Goal: Transaction & Acquisition: Obtain resource

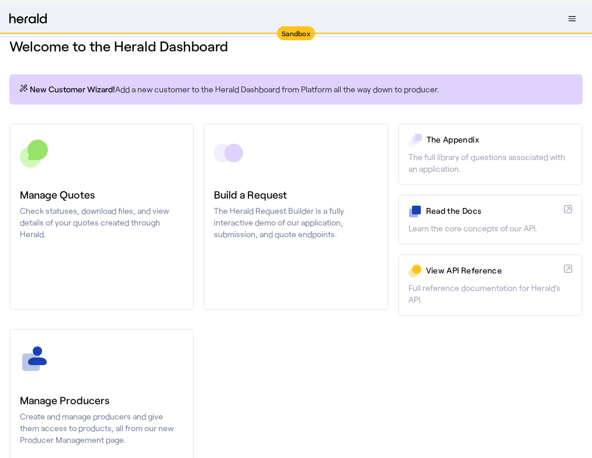
scroll to position [16, 0]
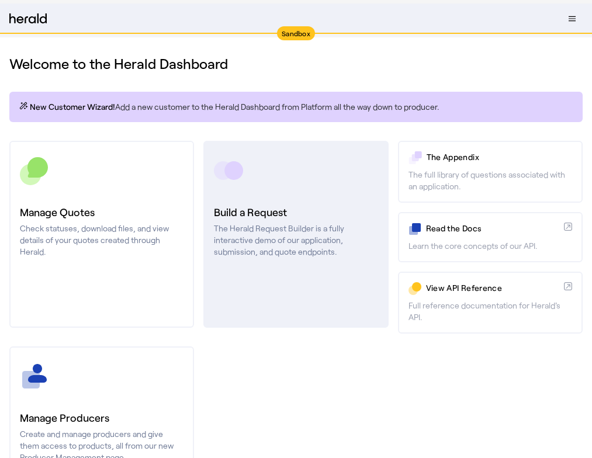
click at [280, 244] on p "The Herald Request Builder is a fully interactive demo of our application, subm…" at bounding box center [296, 240] width 164 height 35
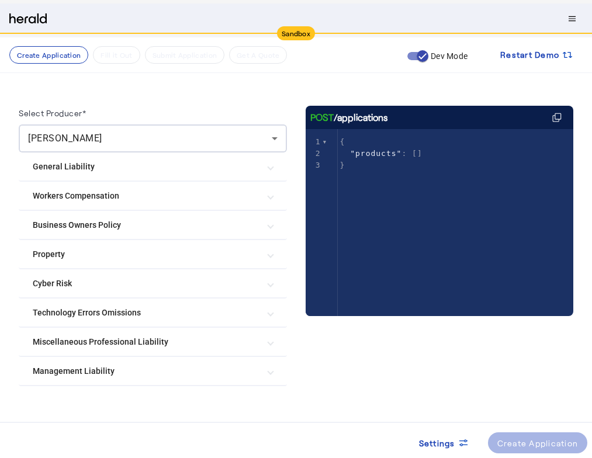
scroll to position [89, 0]
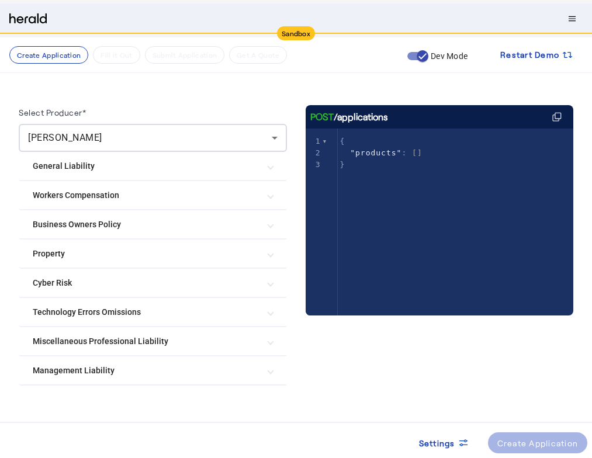
click at [81, 282] on Risk "Cyber Risk" at bounding box center [146, 283] width 226 height 12
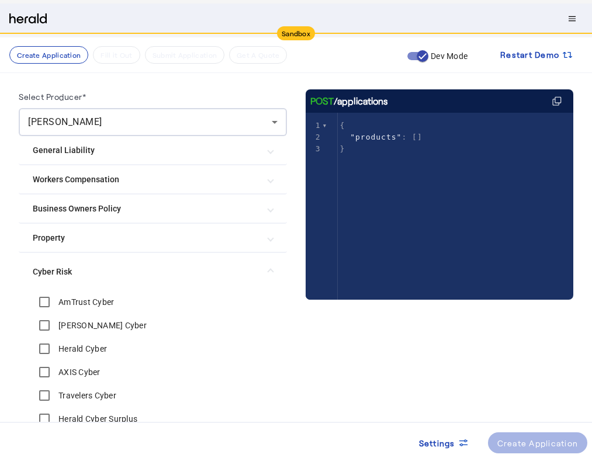
scroll to position [110, 0]
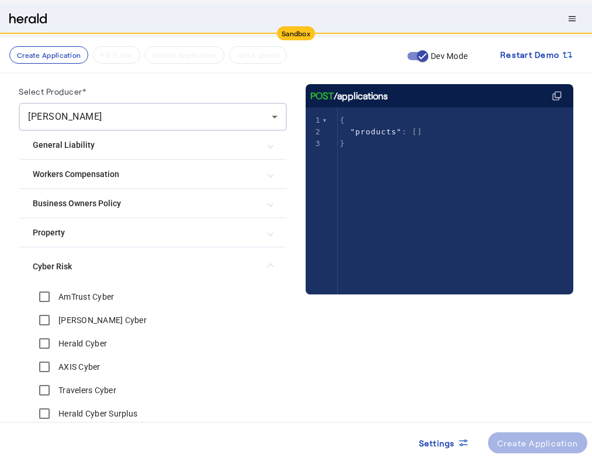
click at [139, 268] on Risk "Cyber Risk" at bounding box center [146, 267] width 226 height 12
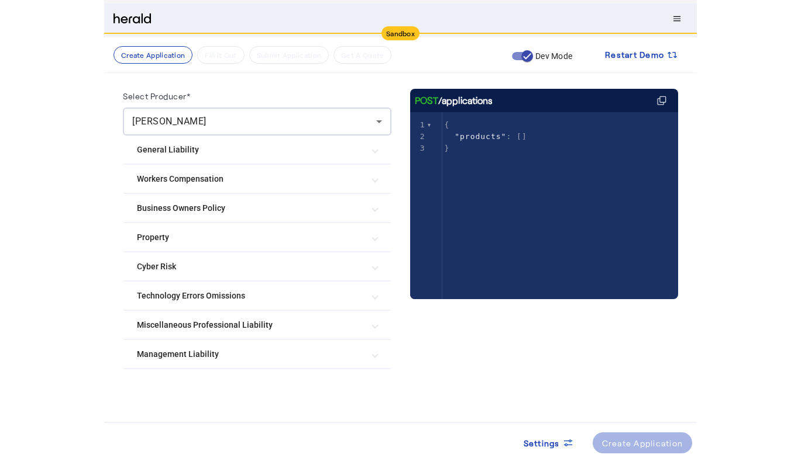
scroll to position [0, 0]
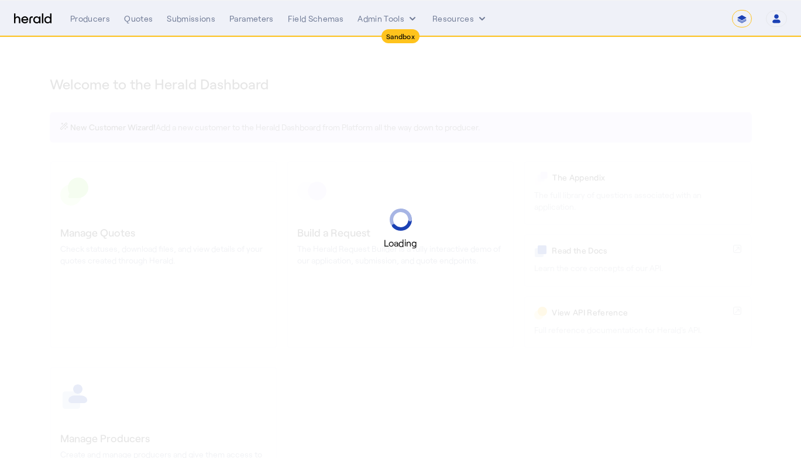
select select "*******"
select select "pfm_2v8p_herald_api"
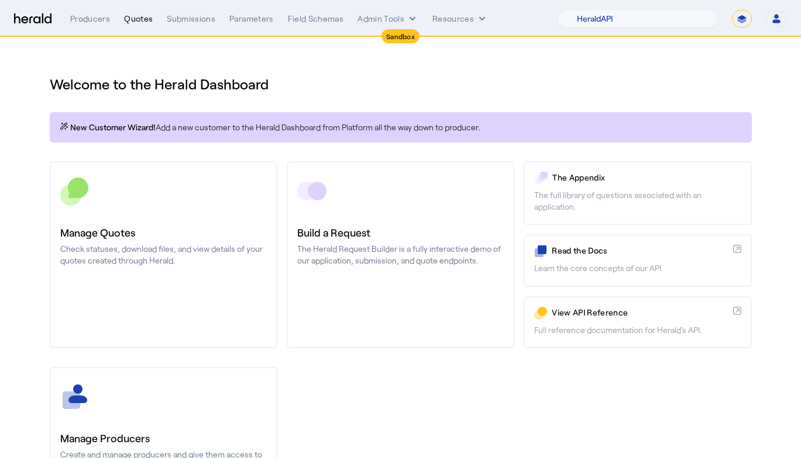
click at [135, 22] on div "Quotes" at bounding box center [138, 19] width 29 height 12
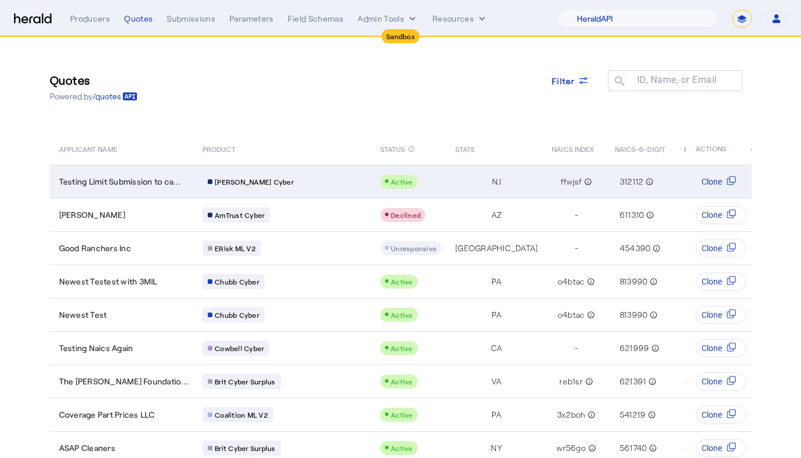
click at [272, 178] on div "[PERSON_NAME] Cyber" at bounding box center [284, 181] width 164 height 15
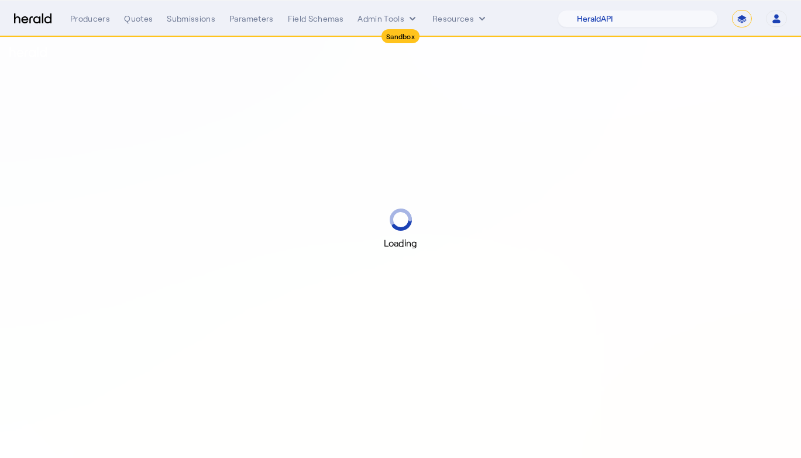
select select "pfm_2v8p_herald_api"
select select "*******"
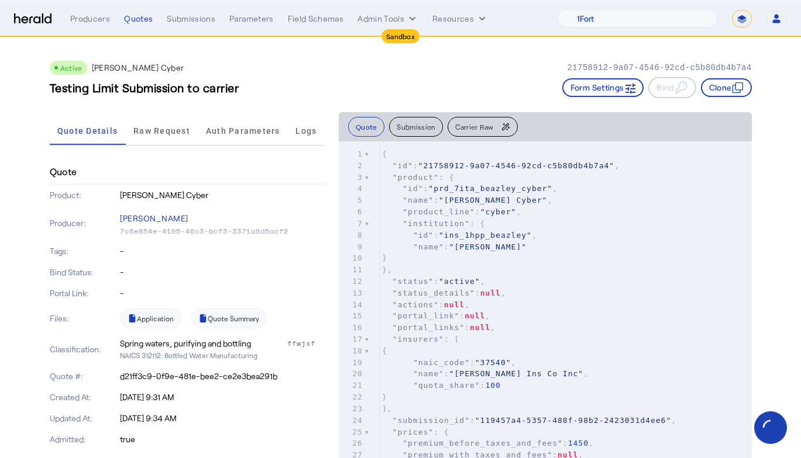
drag, startPoint x: 120, startPoint y: 219, endPoint x: 227, endPoint y: 239, distance: 108.8
click at [227, 239] on div "Producer: [PERSON_NAME] 7c6e854e-4105-46c3-bcf3-3371a6d5acf2" at bounding box center [187, 223] width 275 height 35
click at [218, 278] on p "-" at bounding box center [222, 273] width 205 height 12
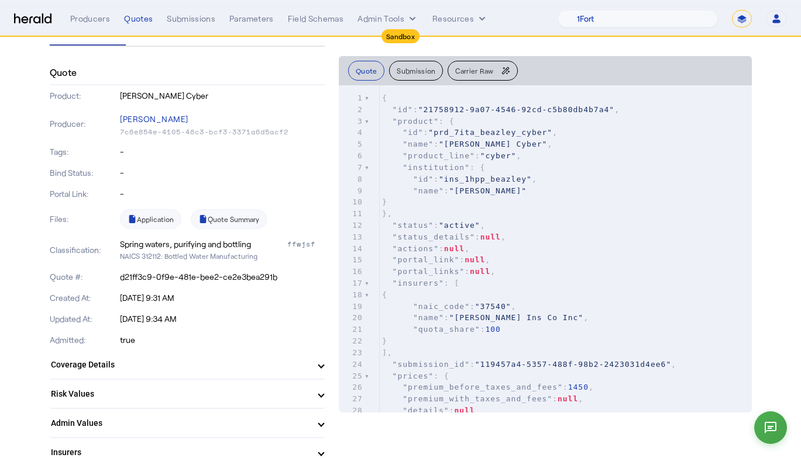
scroll to position [103, 0]
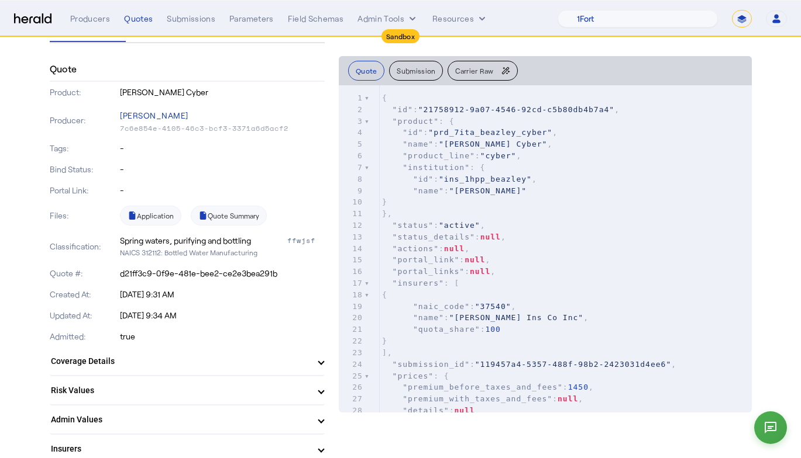
drag, startPoint x: 50, startPoint y: 216, endPoint x: 70, endPoint y: 216, distance: 19.9
click at [70, 216] on p "Files:" at bounding box center [84, 216] width 68 height 12
click at [234, 216] on link "Quote Summary" at bounding box center [229, 216] width 76 height 20
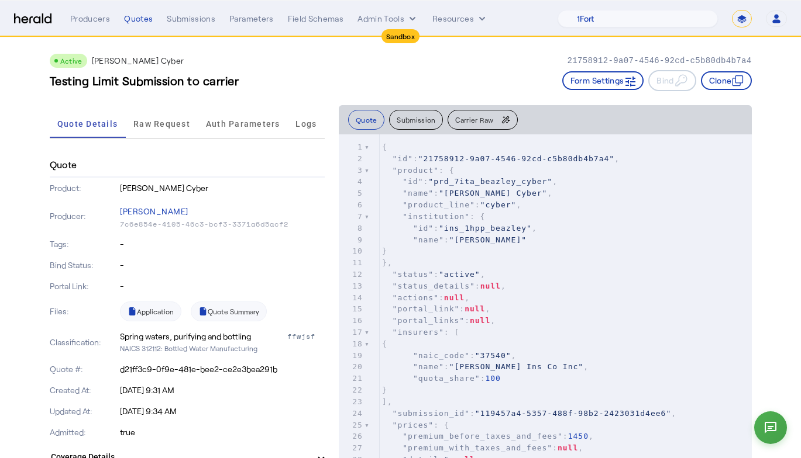
scroll to position [0, 0]
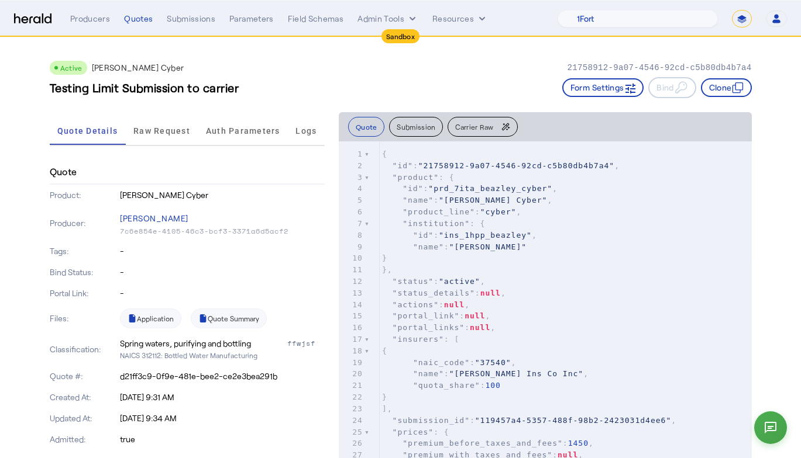
drag, startPoint x: 50, startPoint y: 88, endPoint x: 298, endPoint y: 91, distance: 247.4
click at [298, 91] on div "Testing Limit Submission to carrier Form Settings Bind Clone" at bounding box center [401, 87] width 702 height 21
